Goal: Task Accomplishment & Management: Use online tool/utility

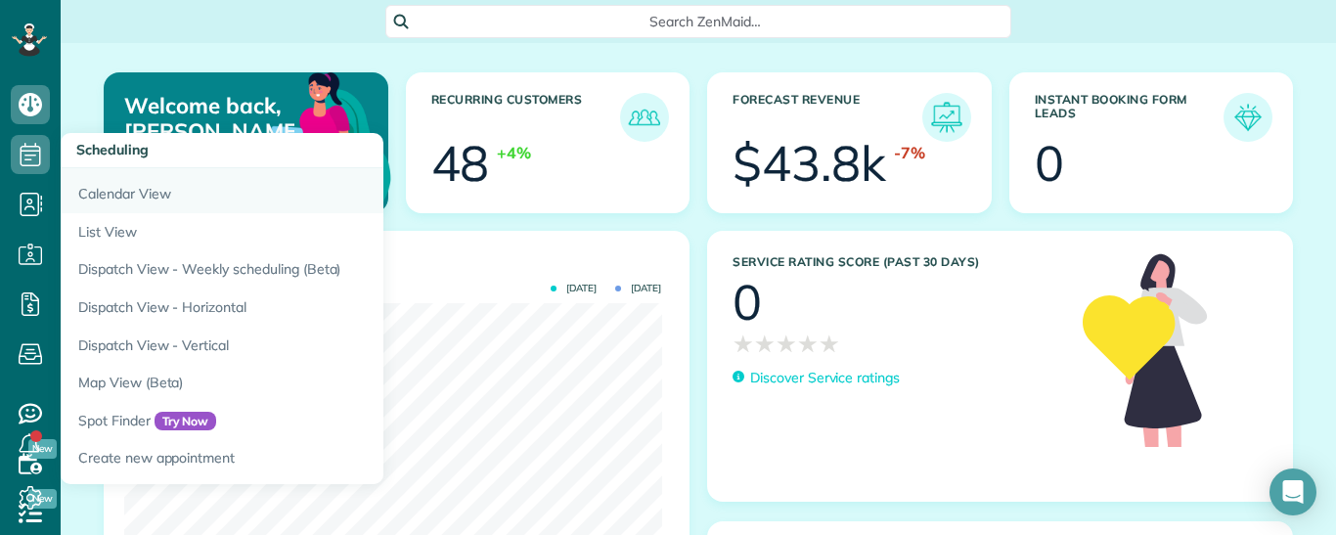
scroll to position [239, 537]
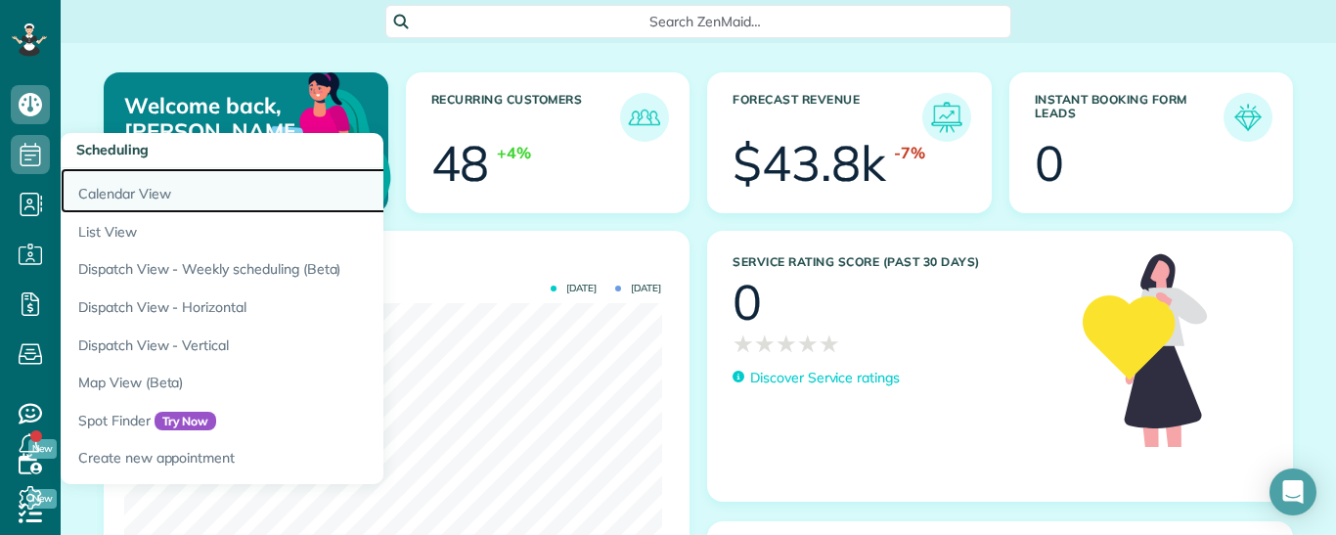
click at [112, 189] on link "Calendar View" at bounding box center [305, 190] width 489 height 45
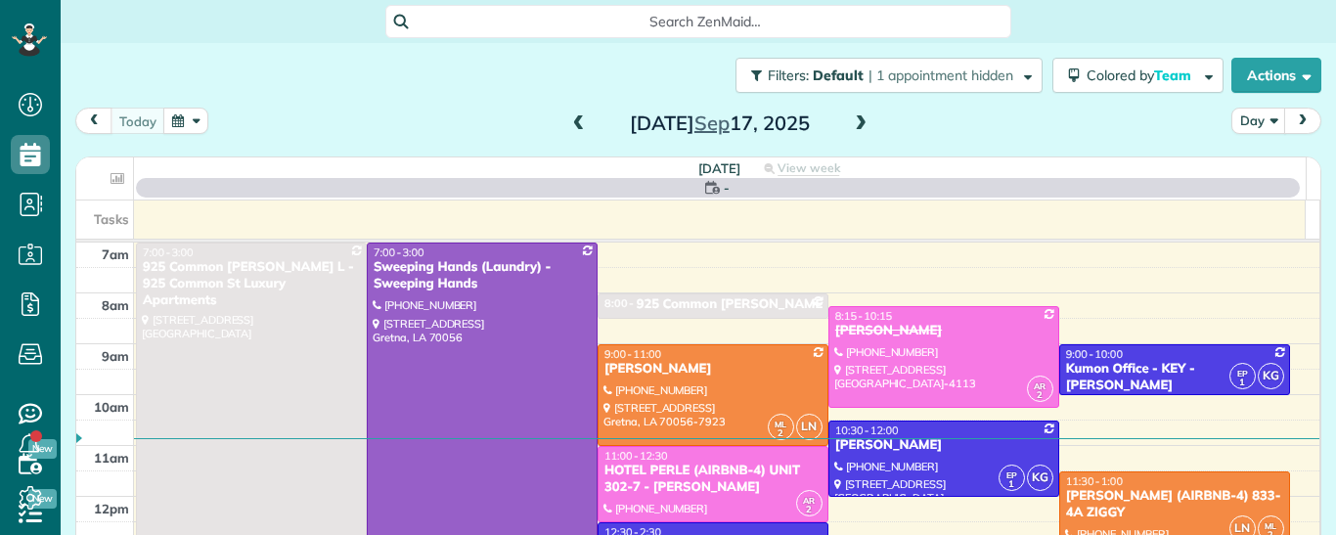
scroll to position [9, 9]
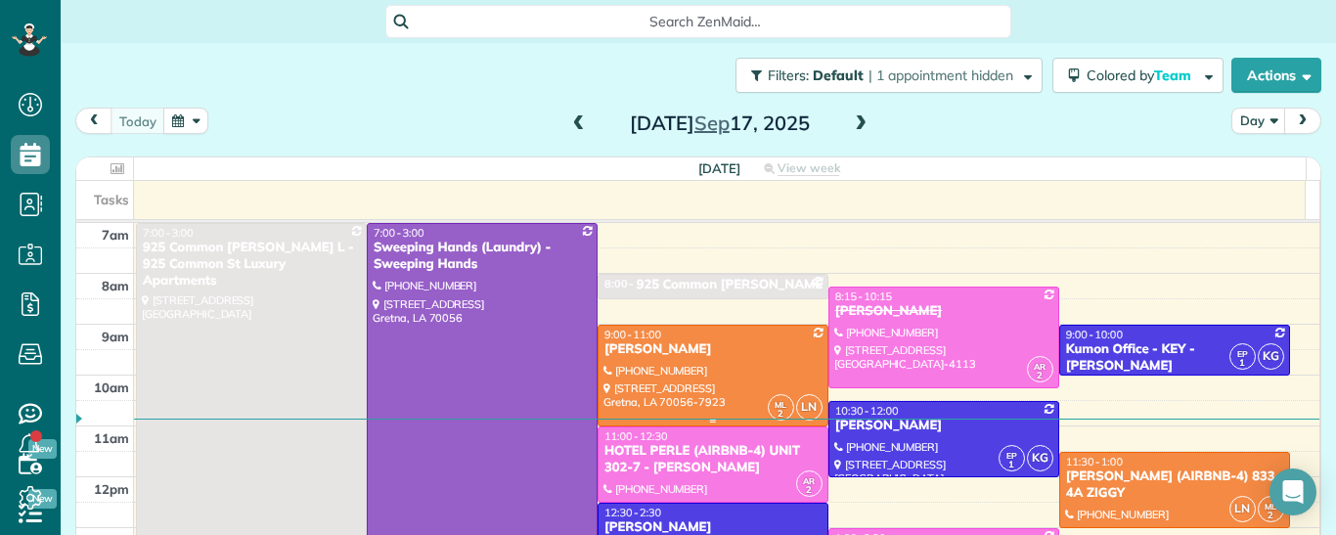
click at [681, 394] on div at bounding box center [713, 376] width 229 height 100
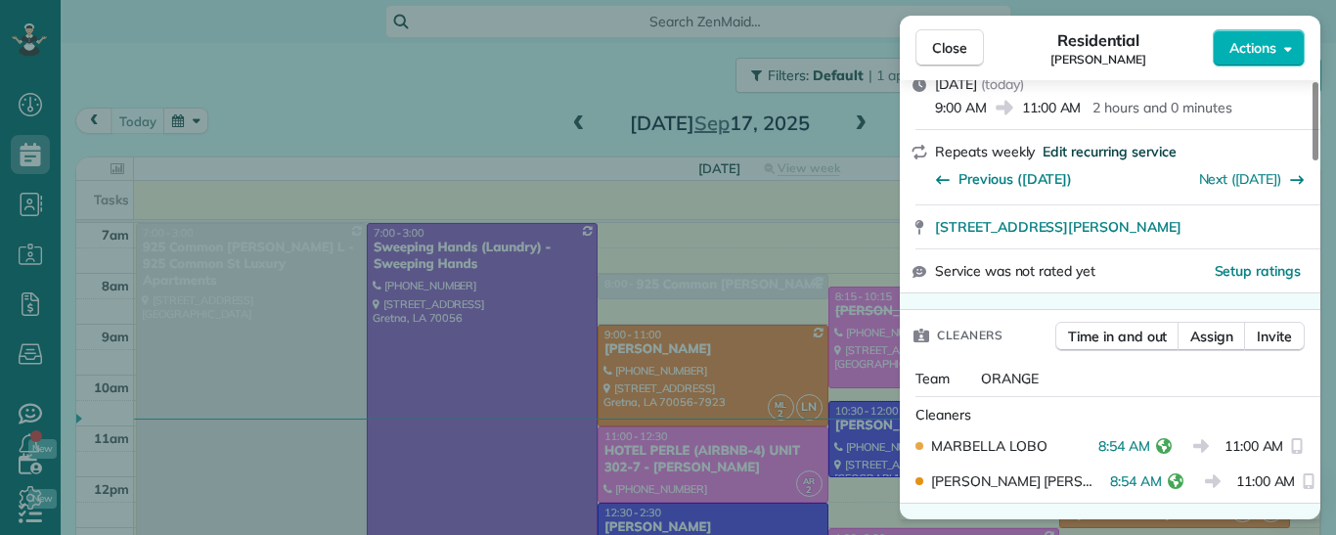
scroll to position [291, 0]
click at [956, 57] on span "Close" at bounding box center [949, 48] width 35 height 20
